Goal: Information Seeking & Learning: Learn about a topic

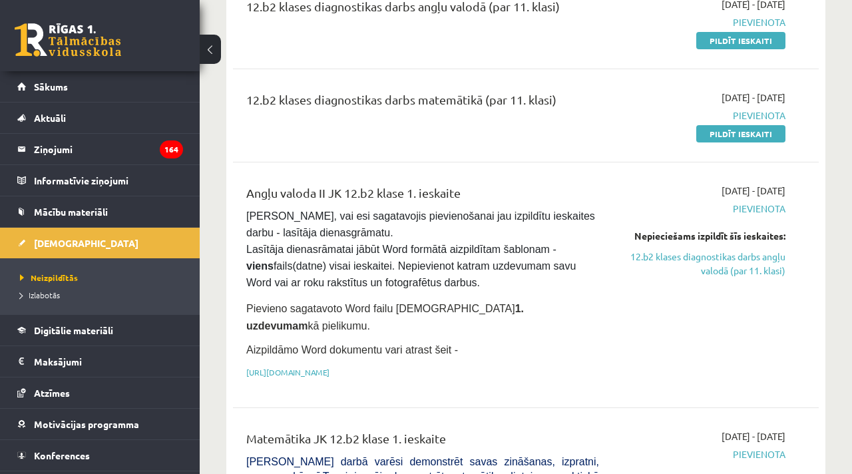
scroll to position [217, 0]
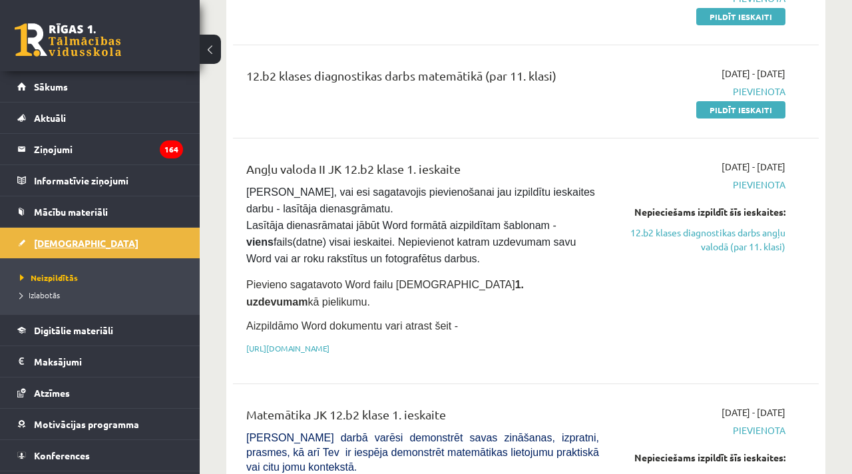
click at [51, 242] on span "[DEMOGRAPHIC_DATA]" at bounding box center [86, 243] width 104 height 12
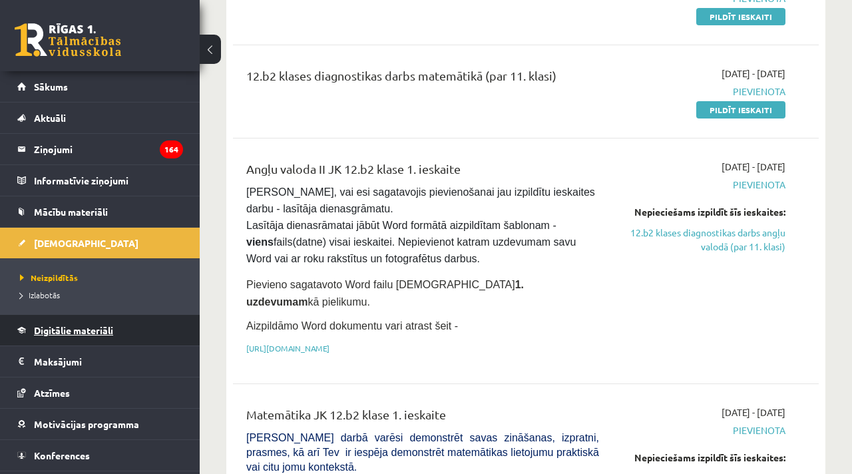
click at [76, 325] on span "Digitālie materiāli" at bounding box center [73, 330] width 79 height 12
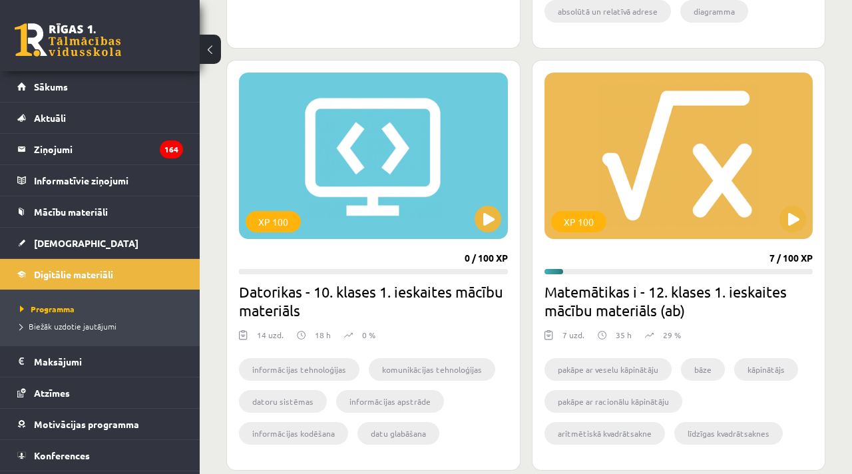
scroll to position [1467, 0]
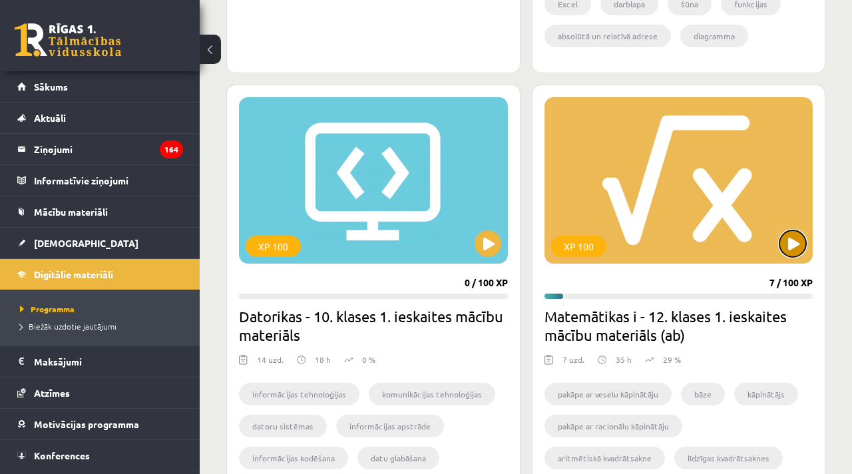
click at [798, 245] on button at bounding box center [792, 243] width 27 height 27
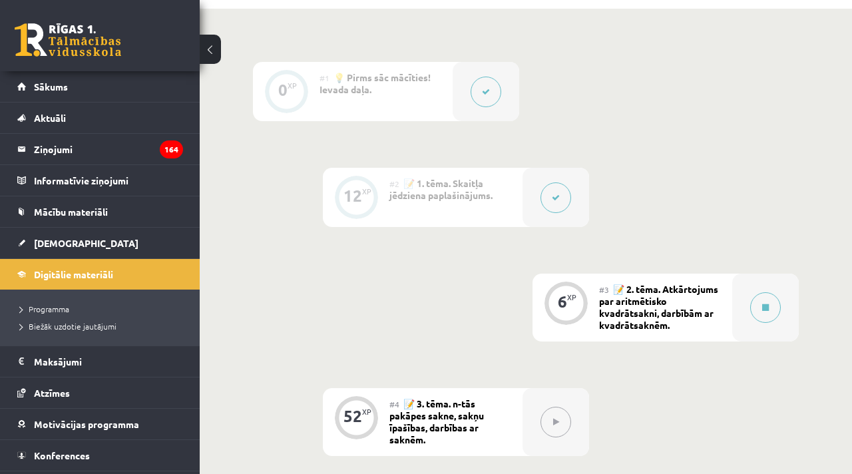
scroll to position [429, 0]
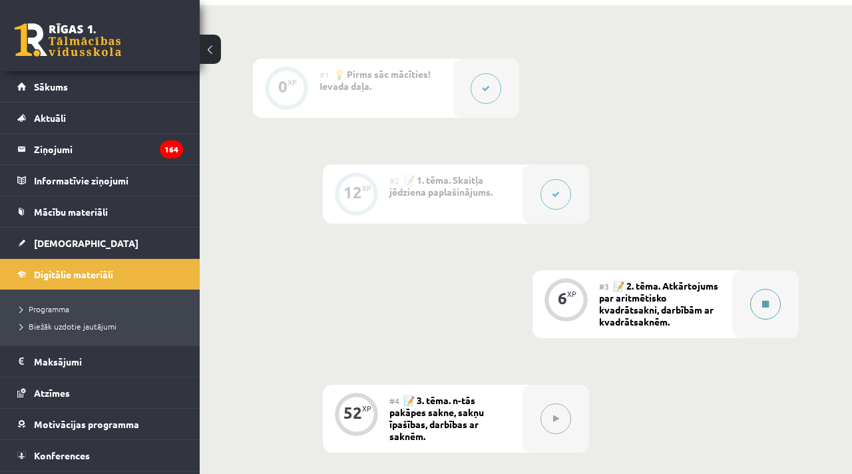
click at [769, 303] on button at bounding box center [765, 304] width 31 height 31
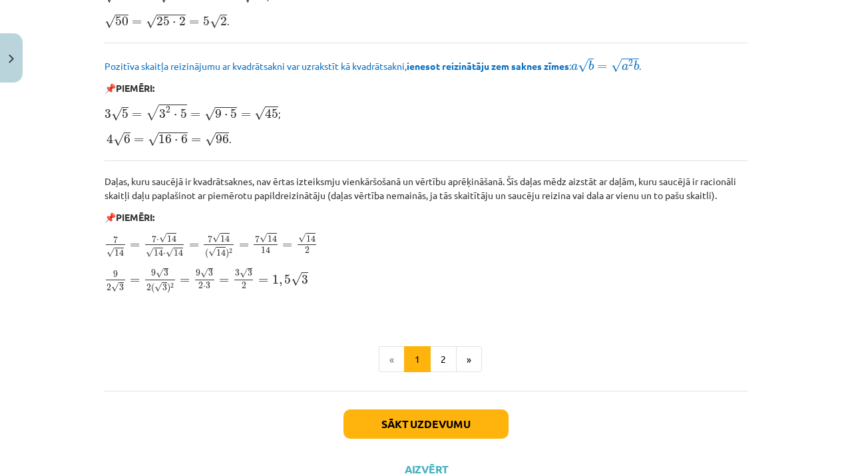
scroll to position [1561, 0]
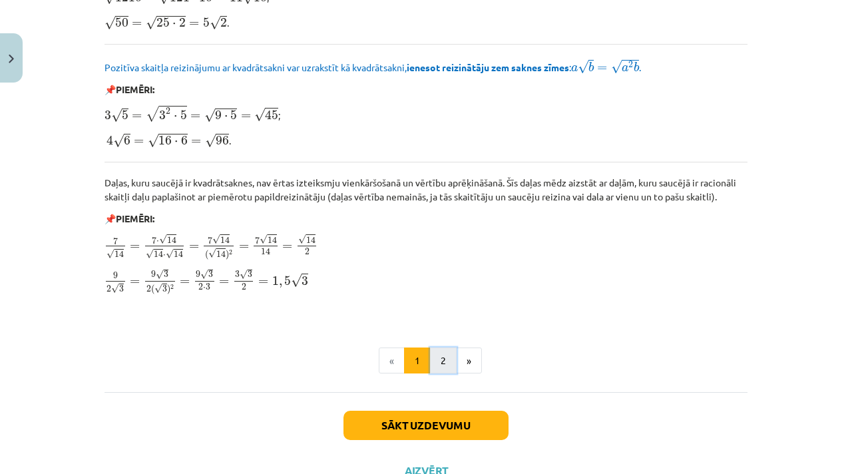
click at [444, 364] on button "2" at bounding box center [443, 360] width 27 height 27
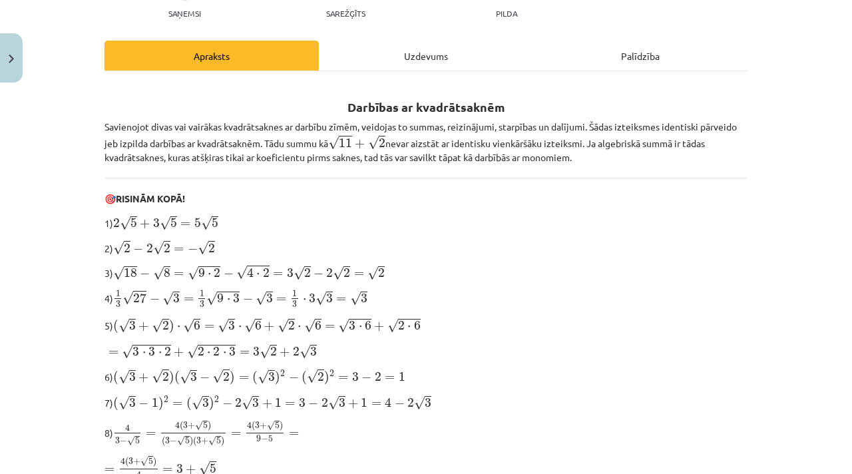
scroll to position [169, 0]
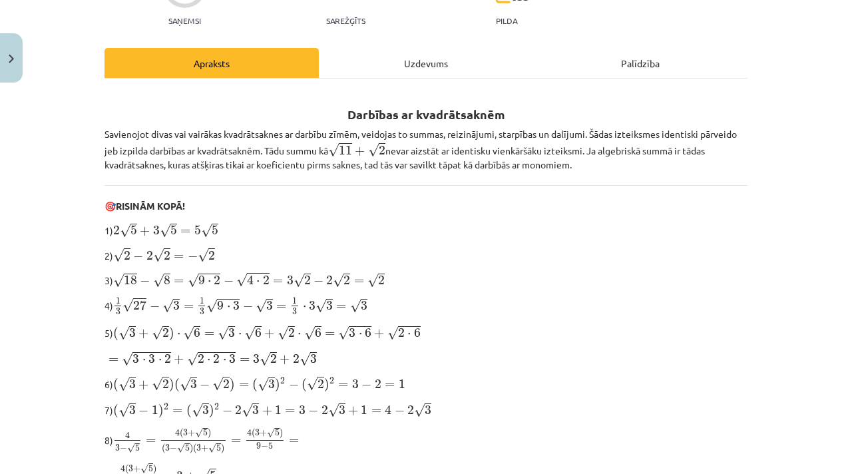
drag, startPoint x: 585, startPoint y: 152, endPoint x: 657, endPoint y: 158, distance: 72.1
click at [657, 158] on p "Savienojot divas vai vairākas kvadrātsaknes ar darbību zīmēm, veidojas to summa…" at bounding box center [425, 149] width 643 height 45
click at [611, 164] on p "Savienojot divas vai vairākas kvadrātsaknes ar darbību zīmēm, veidojas to summa…" at bounding box center [425, 149] width 643 height 45
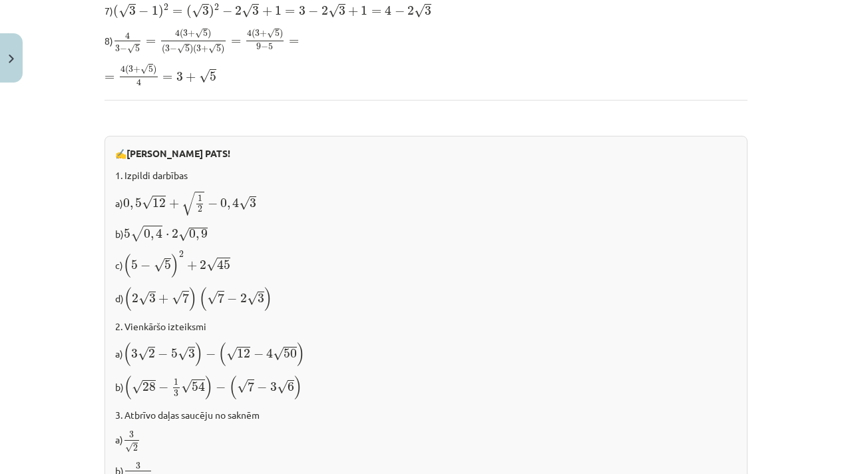
scroll to position [571, 0]
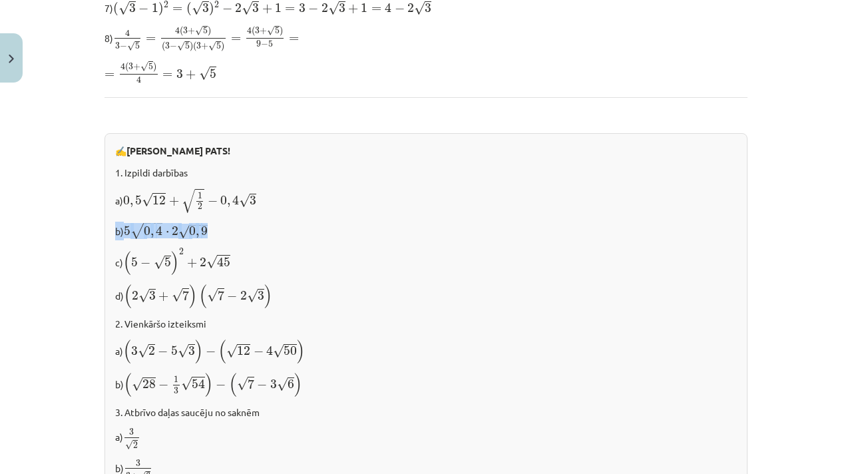
drag, startPoint x: 204, startPoint y: 228, endPoint x: 116, endPoint y: 228, distance: 87.2
click at [116, 228] on p "b) 5 √ 0 , 4 ⋅ 2 √ 0 , 9 5 0 , 4 ⋅ 2 0 , 9" at bounding box center [426, 231] width 622 height 19
copy p "b) 5 √ 0 , 4 ⋅ 2 √ 0 , 9"
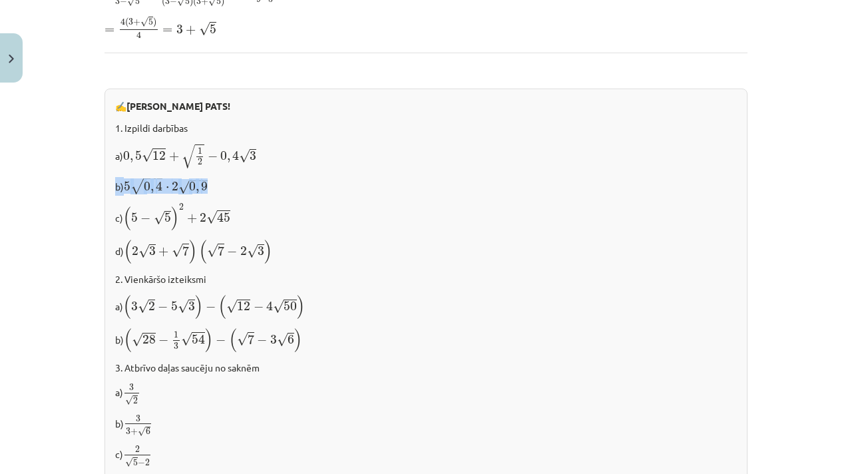
scroll to position [614, 0]
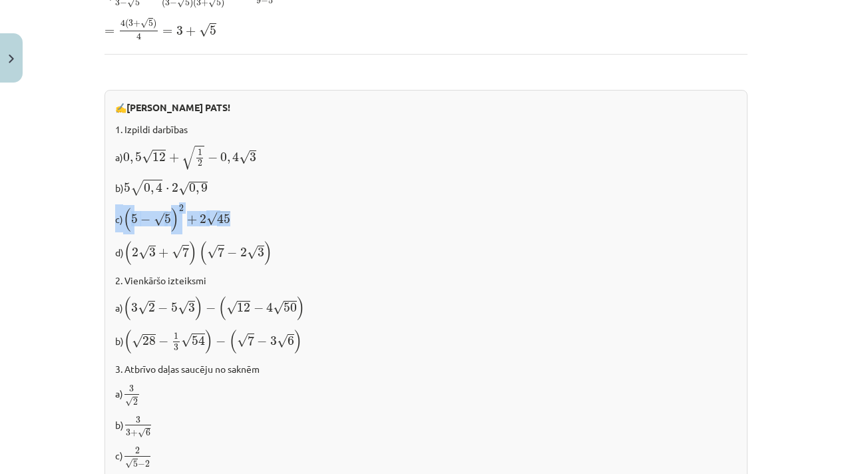
drag, startPoint x: 235, startPoint y: 212, endPoint x: 108, endPoint y: 217, distance: 127.2
click at [108, 217] on div "✍️ [PERSON_NAME] PATS! 1. Izpildi darbības a) 0 , 5 √ 12 + √ 1 2 − 0 , 4 √ 3 0 …" at bounding box center [425, 317] width 643 height 454
copy p "c) ( 5 − √ 5 ) 2 + 2 √ 45"
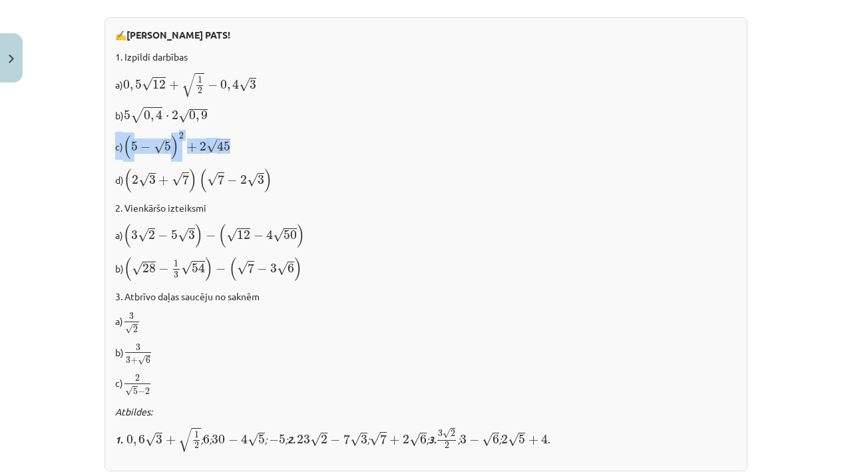
scroll to position [684, 0]
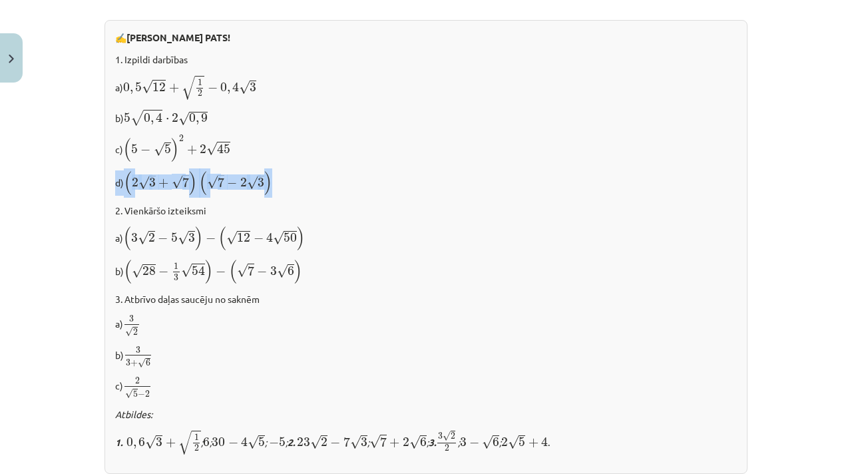
drag, startPoint x: 112, startPoint y: 180, endPoint x: 291, endPoint y: 176, distance: 179.1
click at [291, 176] on div "✍️ [PERSON_NAME] PATS! 1. Izpildi darbības a) 0 , 5 √ 12 + √ 1 2 − 0 , 4 √ 3 0 …" at bounding box center [425, 247] width 643 height 454
copy p "d) ( 2 √ 3 + √ 7 ) ( √ 7 − 2 √ 3 )"
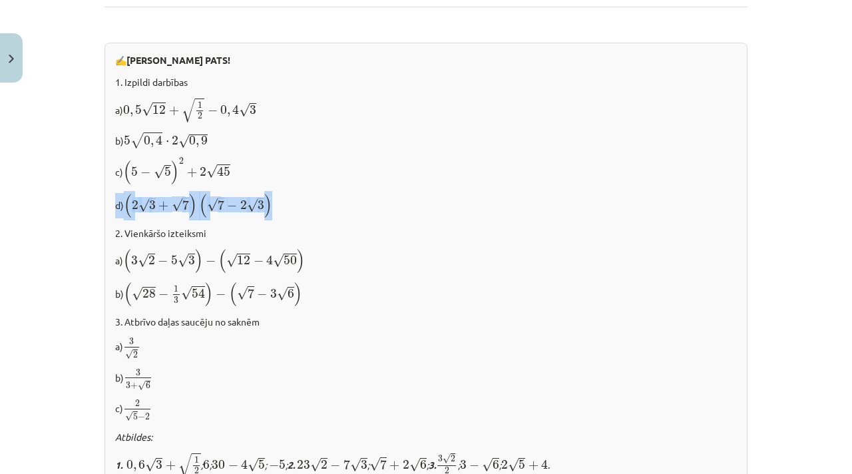
scroll to position [703, 0]
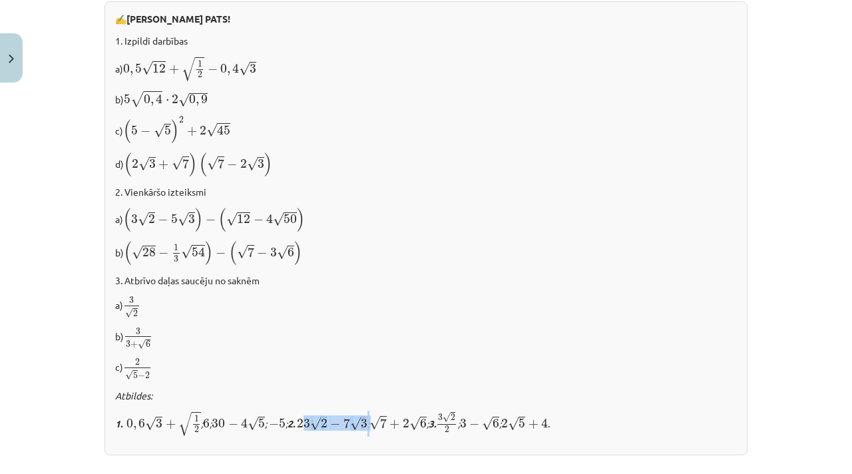
drag, startPoint x: 315, startPoint y: 419, endPoint x: 384, endPoint y: 420, distance: 68.6
click at [369, 420] on icon "− 5 − 5 ; 2. 23 √ 2 − 7 √ 3 23 2 − 7 3 ;" at bounding box center [318, 423] width 102 height 12
drag, startPoint x: 284, startPoint y: 250, endPoint x: 180, endPoint y: 255, distance: 104.6
click at [180, 255] on p "b) ( √ 28 − 1 3 √ 54 ) − ( √ 7 − 3 √ 6 ) ( 28 − 1 3 54 ) − ( 7 − 3 6 )" at bounding box center [426, 252] width 622 height 25
click at [178, 256] on span "3" at bounding box center [176, 259] width 5 height 7
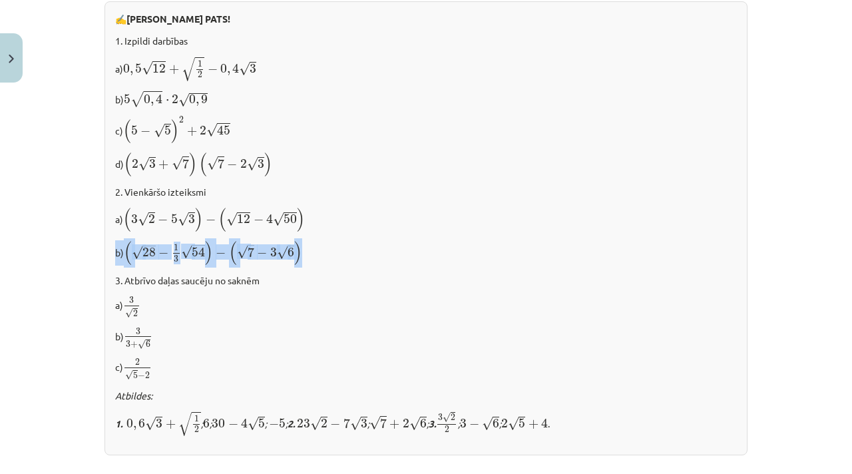
drag, startPoint x: 242, startPoint y: 247, endPoint x: 108, endPoint y: 248, distance: 133.8
click at [108, 248] on div "✍️ [PERSON_NAME] PATS! 1. Izpildi darbības a) 0 , 5 √ 12 + √ 1 2 − 0 , 4 √ 3 0 …" at bounding box center [425, 228] width 643 height 454
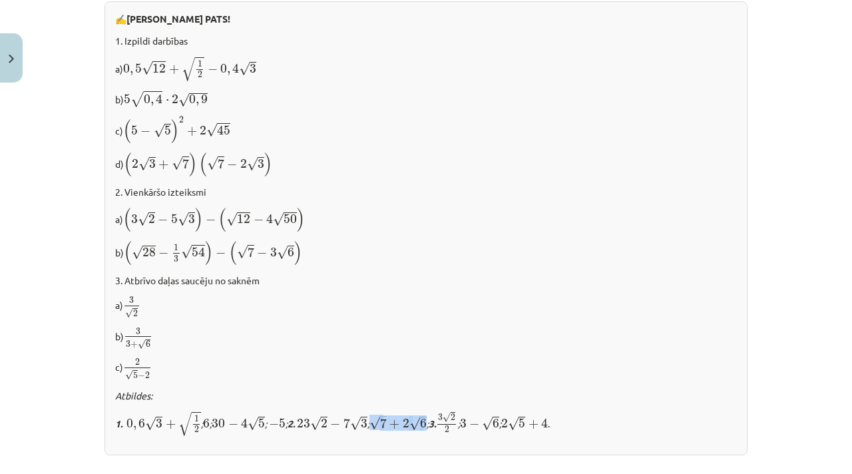
drag, startPoint x: 385, startPoint y: 420, endPoint x: 441, endPoint y: 421, distance: 55.2
click at [427, 421] on span "√ 7 + 2 √ 6" at bounding box center [397, 422] width 57 height 15
click at [473, 339] on p "b) 3 3 + √ 6 3 3 + 6" at bounding box center [426, 338] width 622 height 23
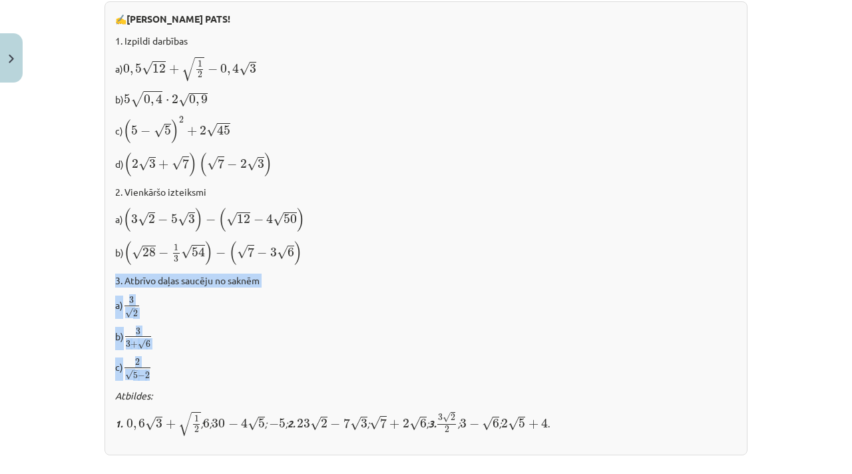
drag, startPoint x: 148, startPoint y: 368, endPoint x: 116, endPoint y: 284, distance: 90.0
click at [116, 284] on div "✍️ [PERSON_NAME] PATS! 1. Izpildi darbības a) 0 , 5 √ 12 + √ 1 2 − 0 , 4 √ 3 0 …" at bounding box center [425, 228] width 643 height 454
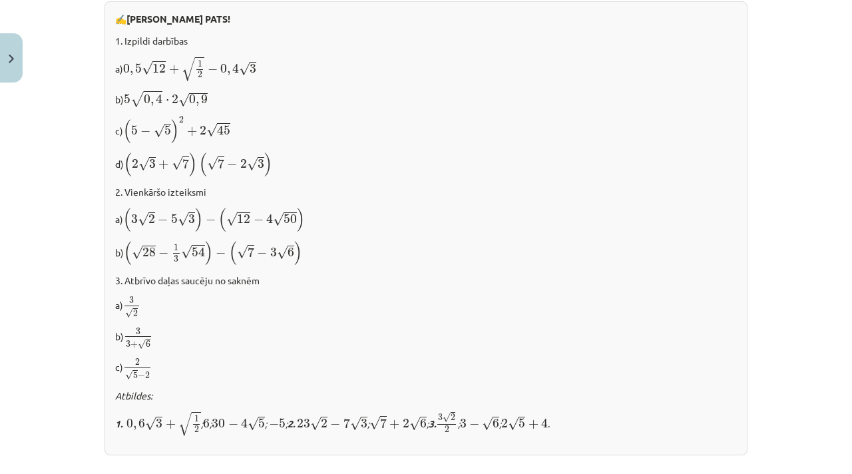
drag, startPoint x: 460, startPoint y: 419, endPoint x: 475, endPoint y: 420, distance: 15.4
click at [458, 420] on span "3 √ 2 2" at bounding box center [447, 422] width 22 height 21
drag, startPoint x: 485, startPoint y: 421, endPoint x: 520, endPoint y: 425, distance: 35.5
click at [500, 425] on icon "3 √ 2 2 3 2 2 ; 3 − √ 6 3 − 6" at bounding box center [468, 423] width 64 height 12
drag, startPoint x: 139, startPoint y: 338, endPoint x: 108, endPoint y: 278, distance: 67.6
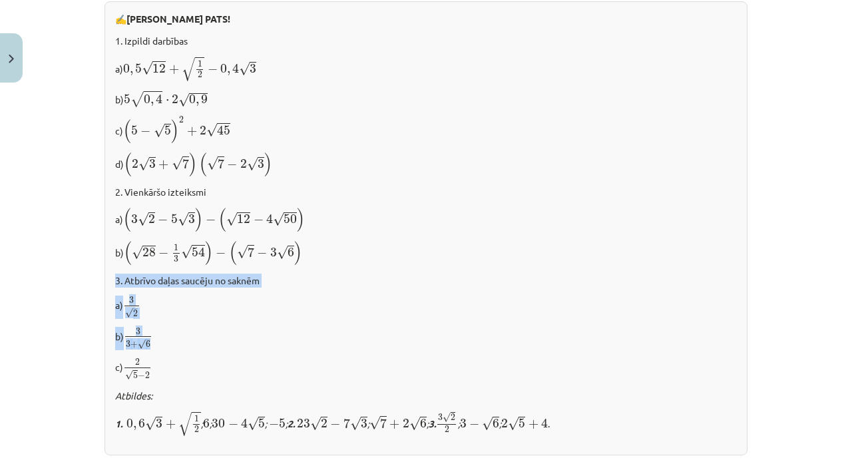
click at [108, 278] on div "✍️ [PERSON_NAME] PATS! 1. Izpildi darbības a) 0 , 5 √ 12 + √ 1 2 − 0 , 4 √ 3 0 …" at bounding box center [425, 228] width 643 height 454
drag, startPoint x: 166, startPoint y: 378, endPoint x: 118, endPoint y: 278, distance: 111.6
click at [109, 278] on div "✍️ [PERSON_NAME] PATS! 1. Izpildi darbības a) 0 , 5 √ 12 + √ 1 2 − 0 , 4 √ 3 0 …" at bounding box center [425, 228] width 643 height 454
copy div "3. Atbrīvo daļas saucēju no saknēm a) 3 √ 2 3 2 b) 3 3 + √ 6 3 3 + 6 с) 2 √ 5 −…"
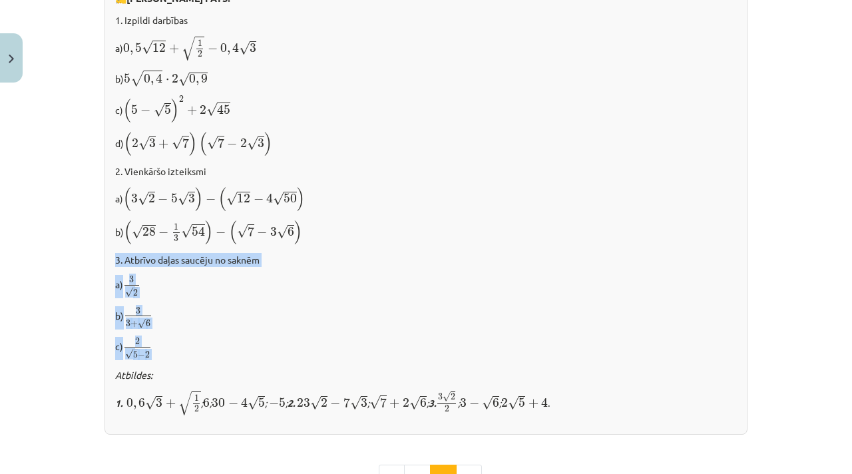
scroll to position [739, 0]
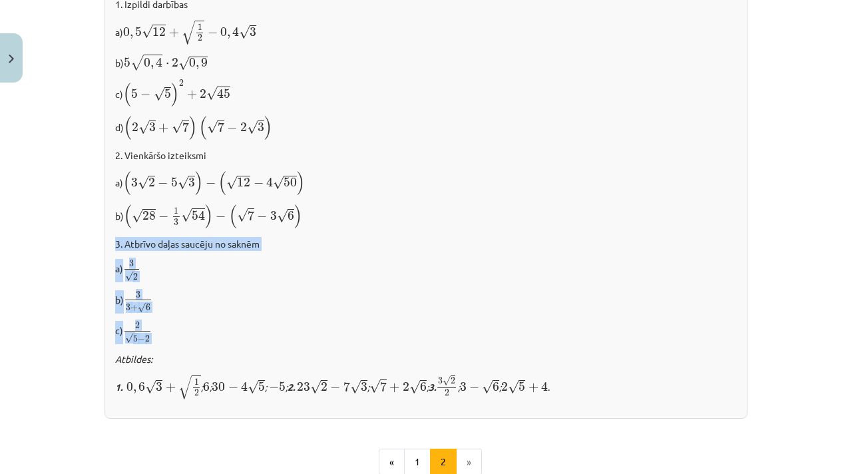
click at [230, 307] on p "b) 3 3 + √ 6 3 3 + 6" at bounding box center [426, 301] width 622 height 23
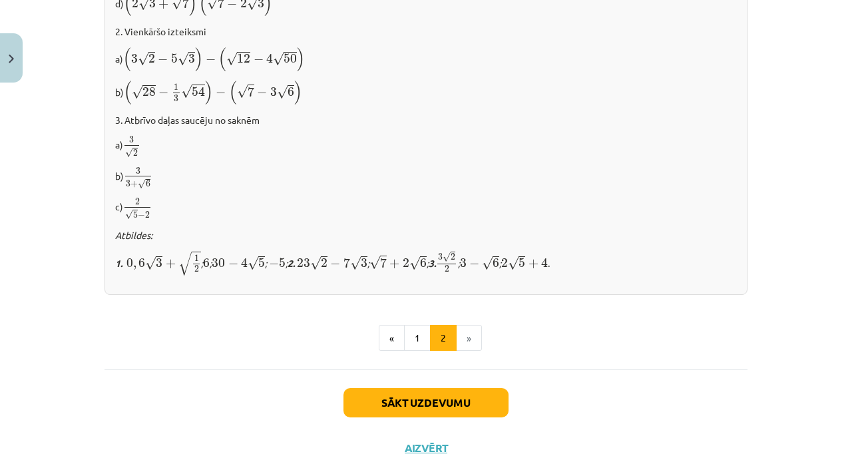
scroll to position [890, 0]
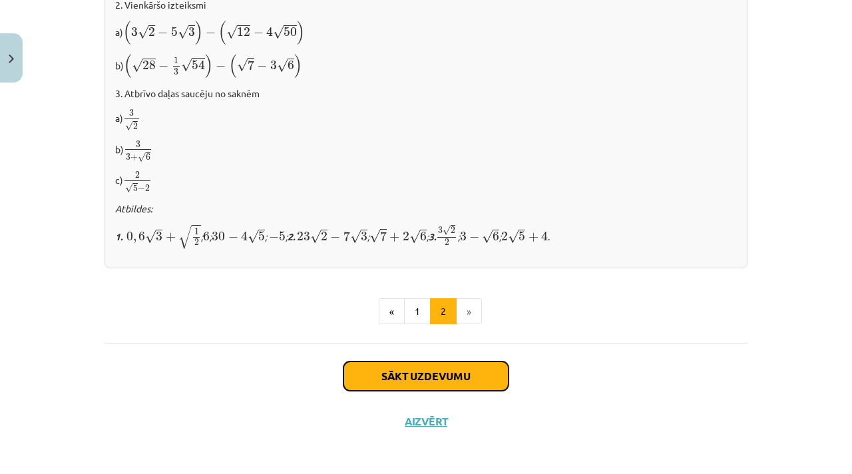
click at [470, 385] on button "Sākt uzdevumu" at bounding box center [425, 375] width 165 height 29
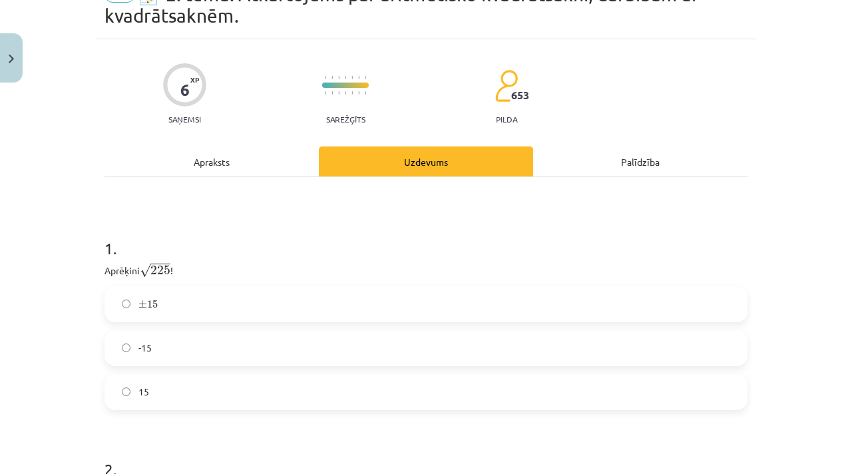
scroll to position [87, 0]
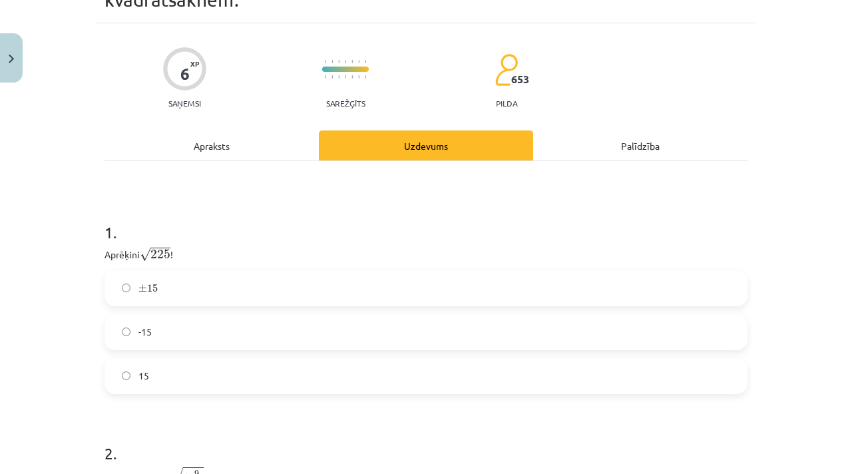
click at [278, 369] on label "15" at bounding box center [426, 375] width 640 height 33
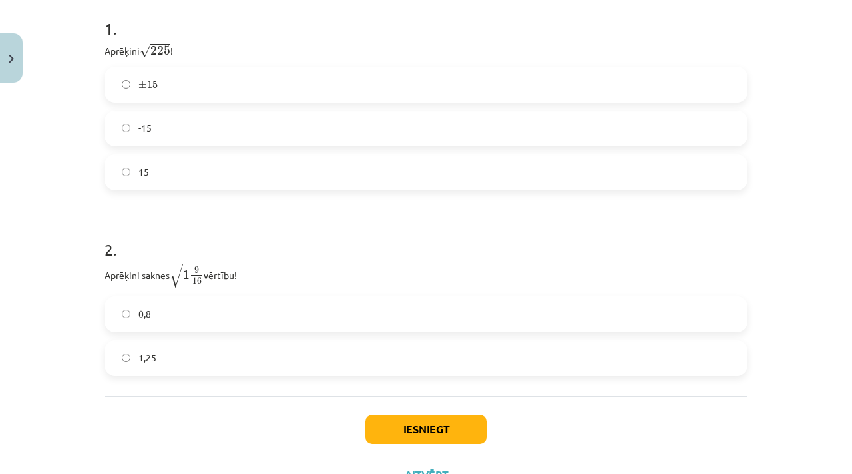
scroll to position [346, 0]
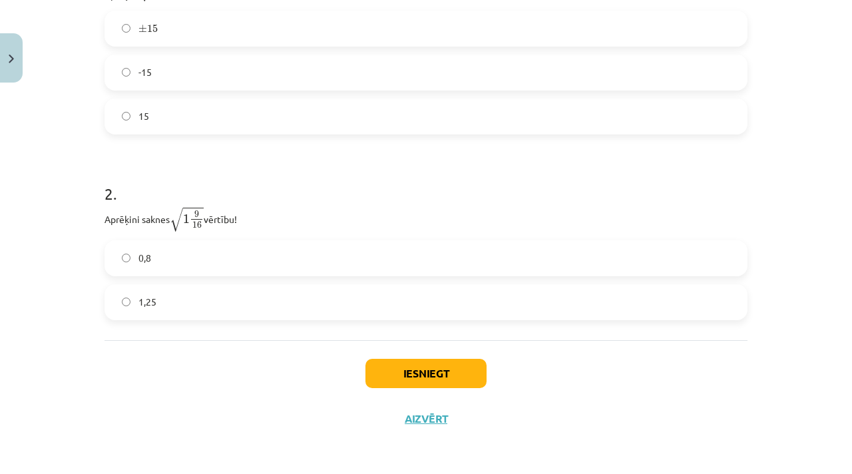
click at [258, 304] on label "1,25" at bounding box center [426, 302] width 640 height 33
click at [405, 369] on button "Iesniegt" at bounding box center [425, 373] width 121 height 29
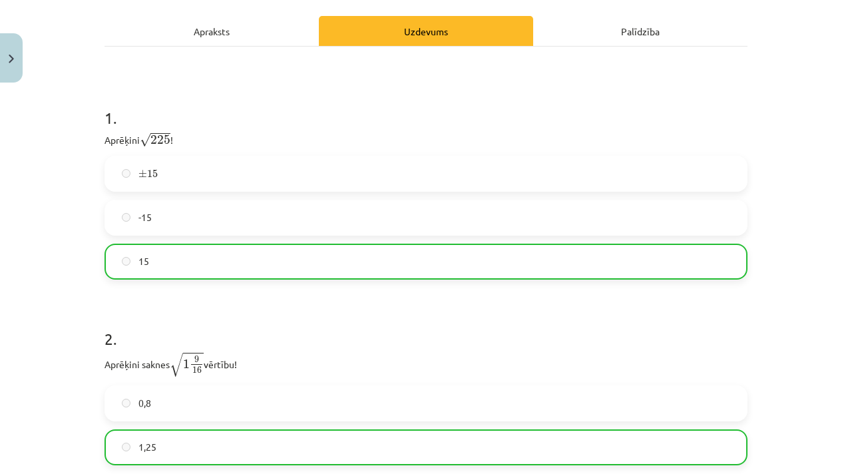
scroll to position [389, 0]
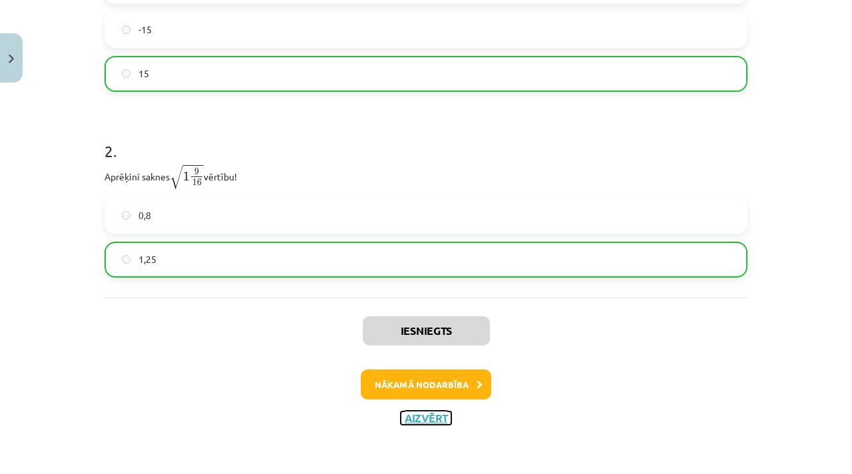
click at [434, 416] on button "Aizvērt" at bounding box center [426, 417] width 51 height 13
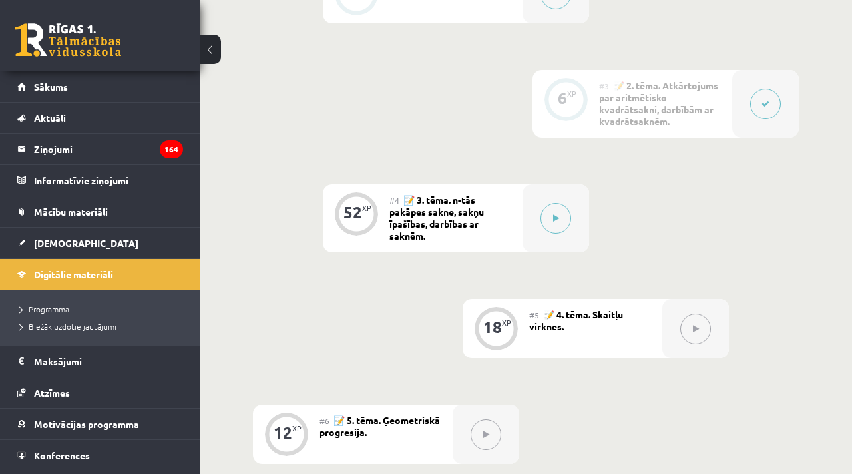
scroll to position [610, 0]
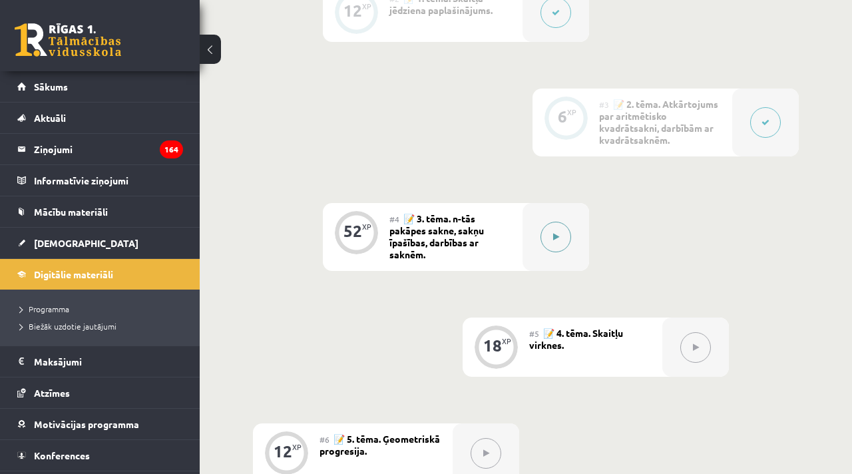
click at [551, 238] on button at bounding box center [555, 237] width 31 height 31
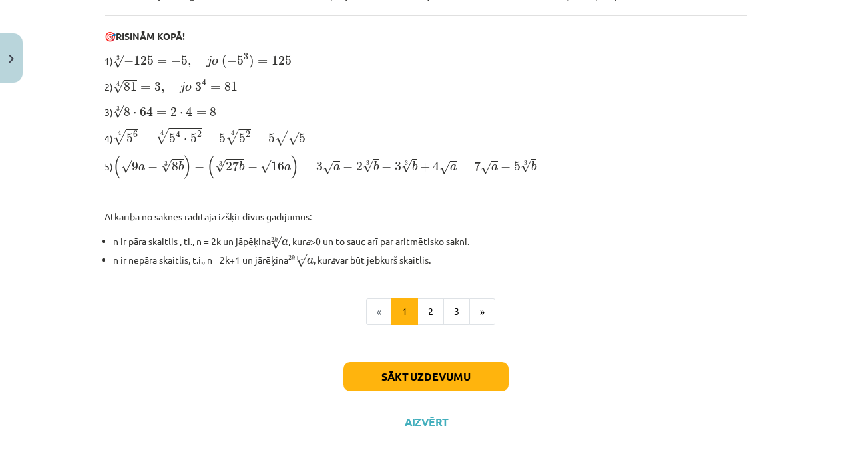
scroll to position [438, 0]
click at [429, 415] on button "Aizvērt" at bounding box center [426, 421] width 51 height 13
